Goal: Task Accomplishment & Management: Manage account settings

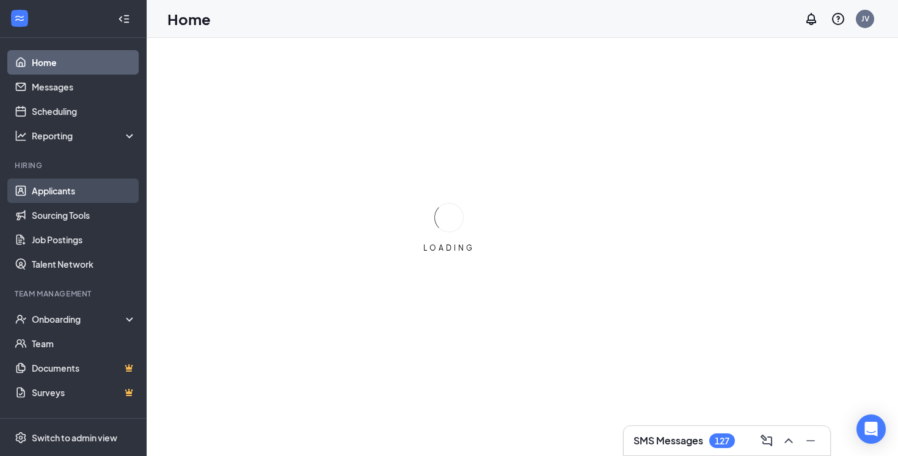
click at [68, 191] on link "Applicants" at bounding box center [84, 190] width 104 height 24
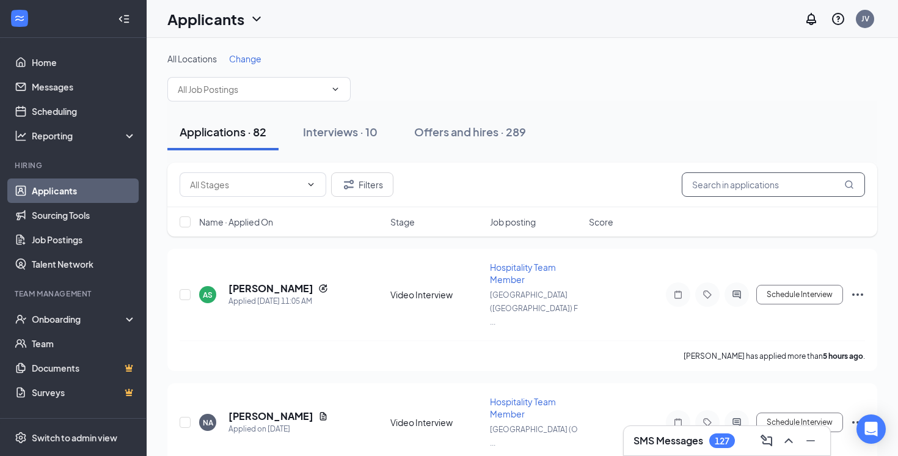
click at [725, 187] on input "text" at bounding box center [773, 184] width 183 height 24
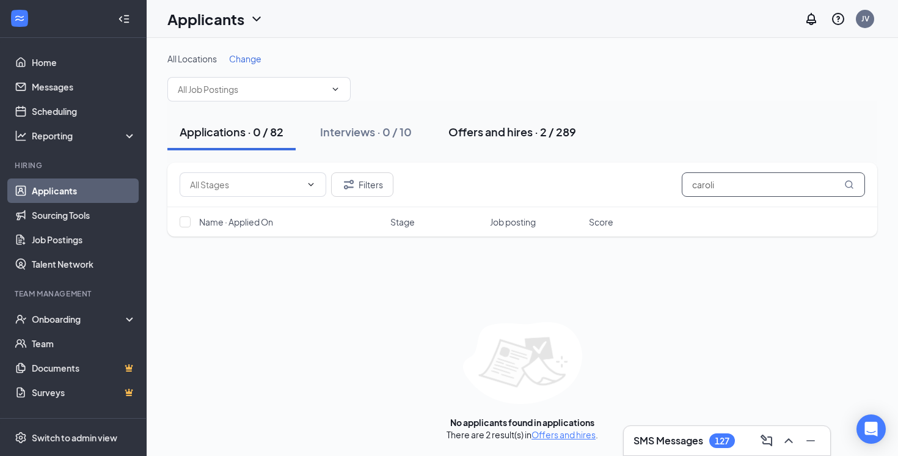
type input "caroli"
click at [490, 139] on div "Offers and hires · 2 / 289" at bounding box center [512, 131] width 128 height 15
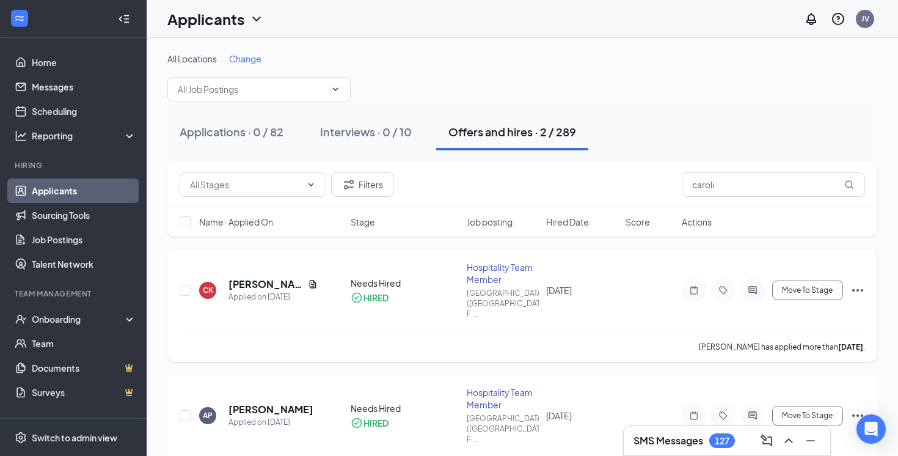
scroll to position [4, 0]
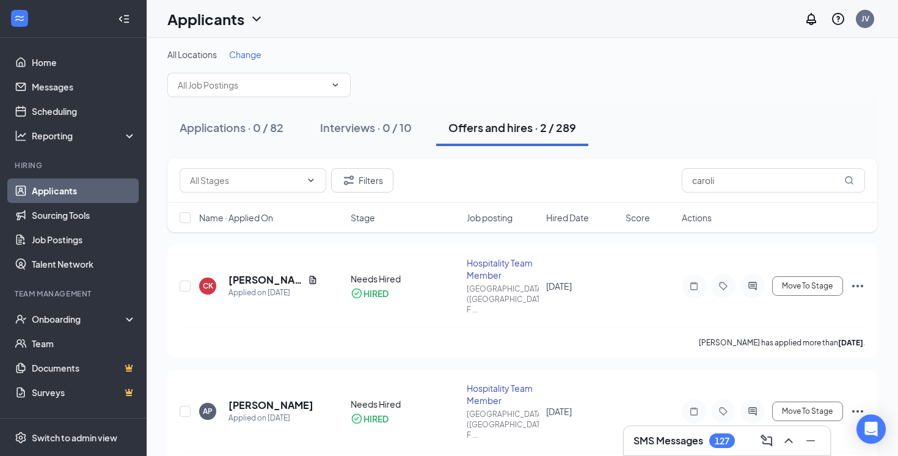
click at [749, 167] on div "Filters caroli" at bounding box center [522, 180] width 710 height 45
click at [747, 172] on input "caroli" at bounding box center [773, 180] width 183 height 24
click at [727, 181] on input "caroli" at bounding box center [773, 180] width 183 height 24
type input "c"
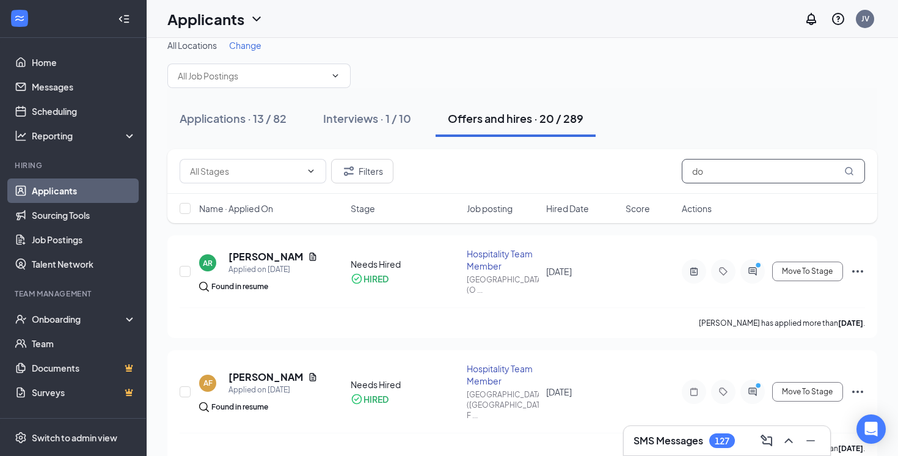
scroll to position [16, 0]
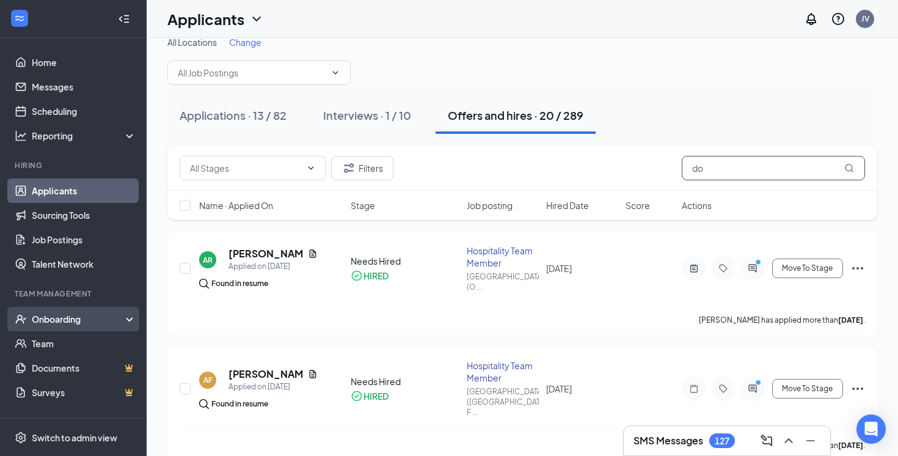
type input "do"
click at [57, 317] on div "Onboarding" at bounding box center [79, 319] width 94 height 12
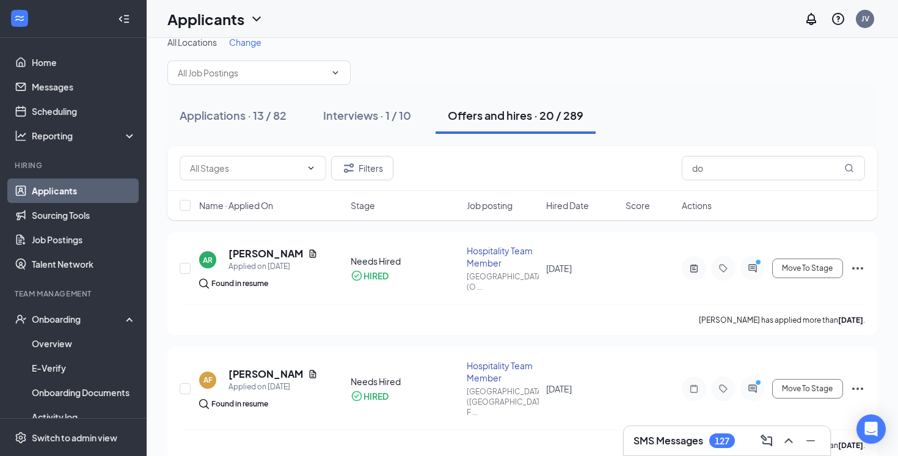
click at [59, 194] on link "Applicants" at bounding box center [84, 190] width 104 height 24
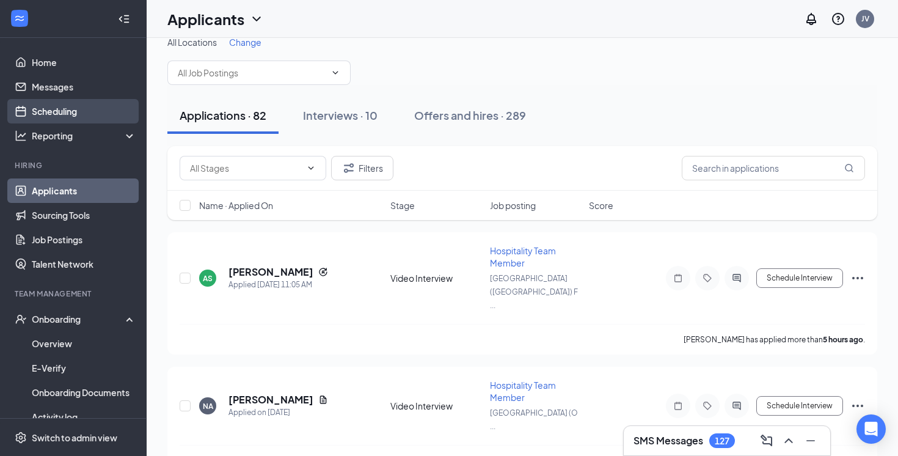
click at [62, 110] on link "Scheduling" at bounding box center [84, 111] width 104 height 24
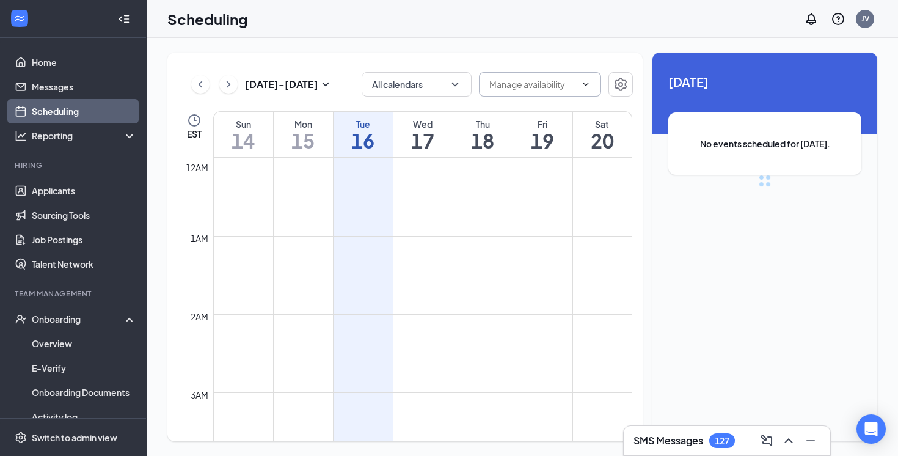
scroll to position [601, 0]
click at [199, 87] on icon "ChevronLeft" at bounding box center [200, 84] width 12 height 15
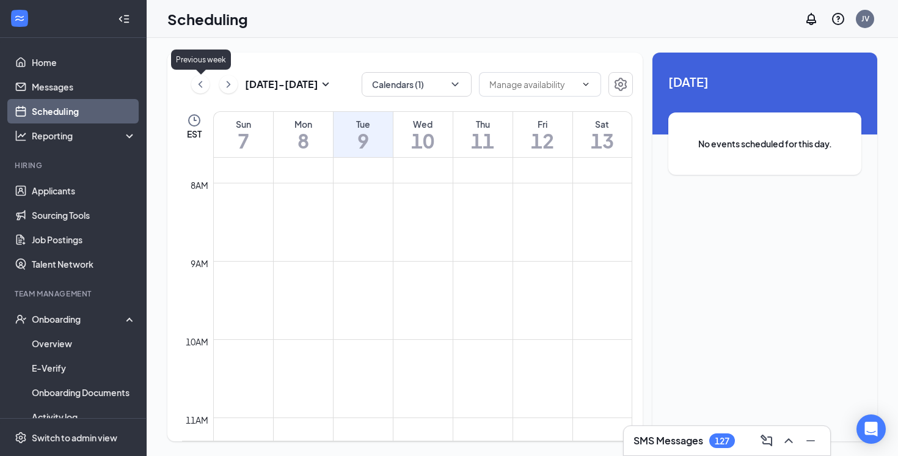
click at [199, 87] on icon "ChevronLeft" at bounding box center [200, 84] width 12 height 15
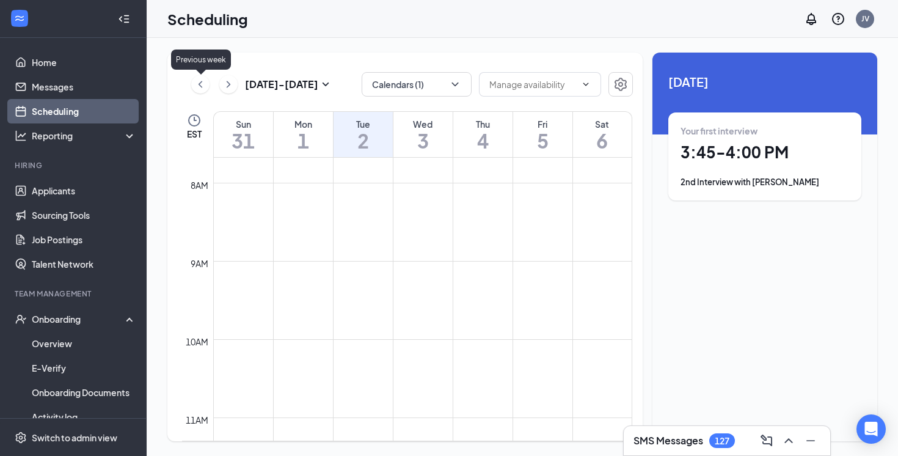
click at [202, 86] on icon "ChevronLeft" at bounding box center [200, 84] width 12 height 15
click at [736, 144] on h1 "3:00 - 3:15 PM" at bounding box center [765, 152] width 169 height 21
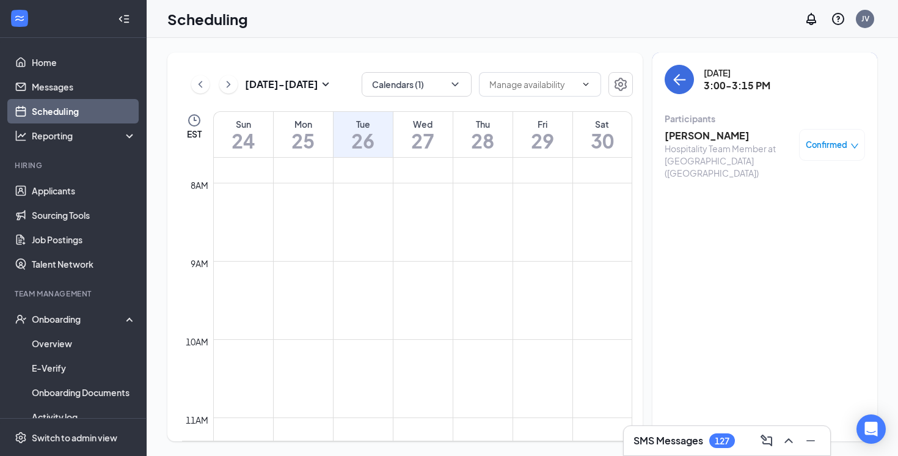
click at [709, 134] on h3 "[PERSON_NAME]" at bounding box center [729, 135] width 128 height 13
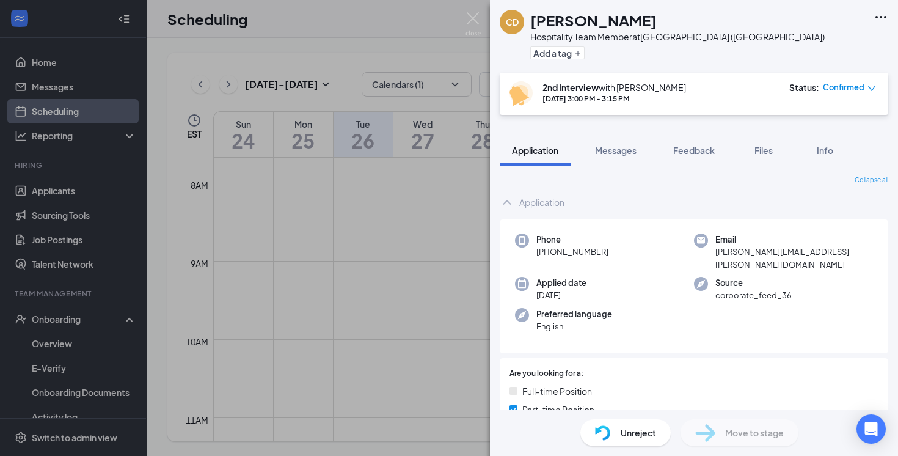
click at [725, 431] on span "Move to stage" at bounding box center [754, 432] width 59 height 13
click at [475, 18] on img at bounding box center [473, 24] width 15 height 24
